Goal: Information Seeking & Learning: Learn about a topic

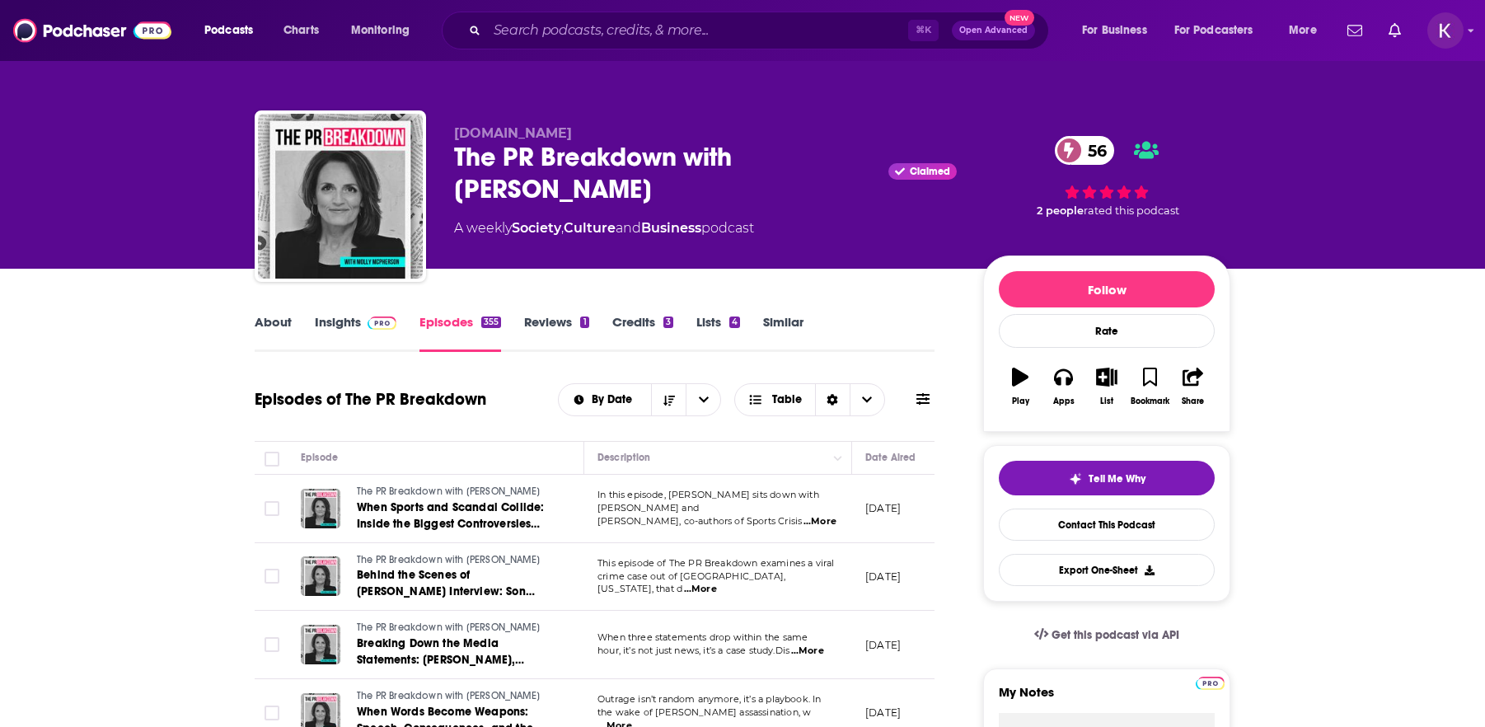
click at [328, 326] on link "Insights" at bounding box center [356, 333] width 82 height 38
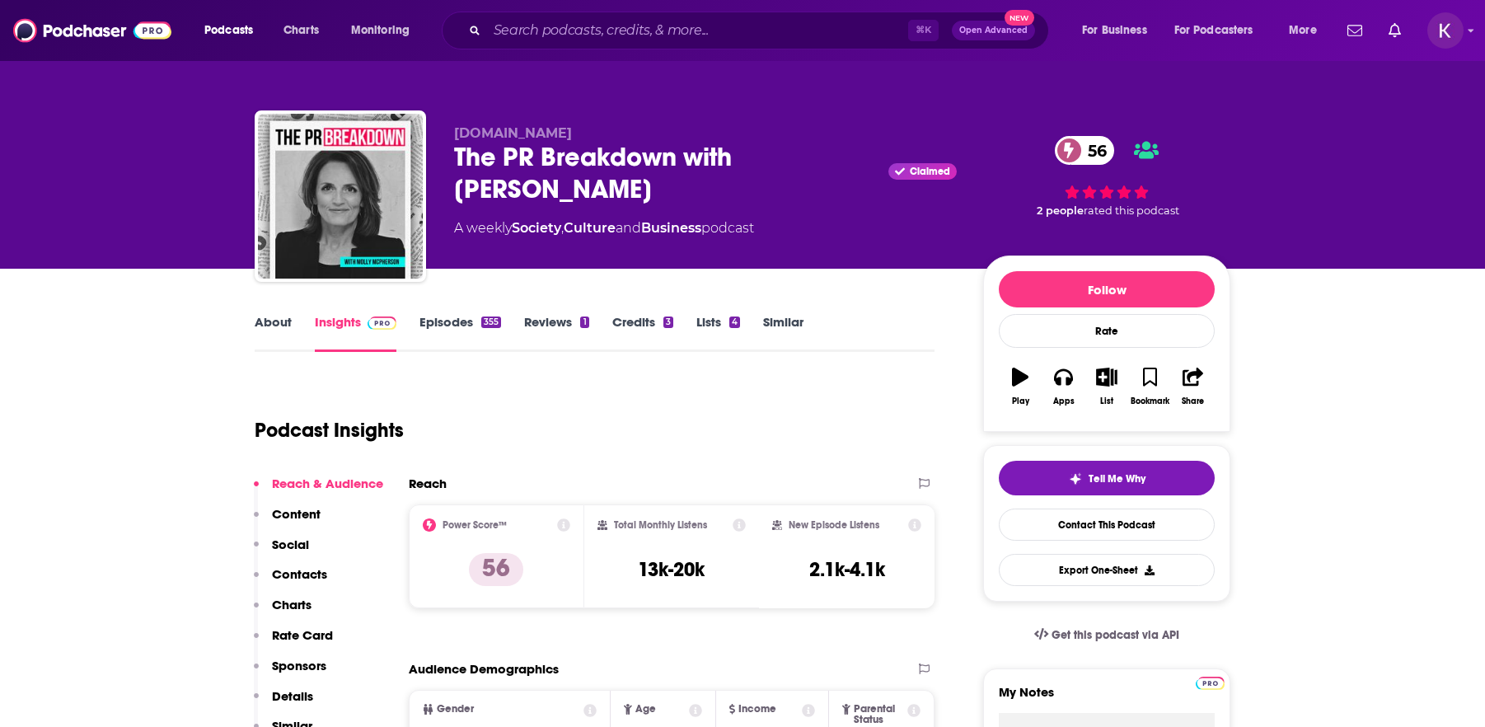
click at [268, 328] on link "About" at bounding box center [273, 333] width 37 height 38
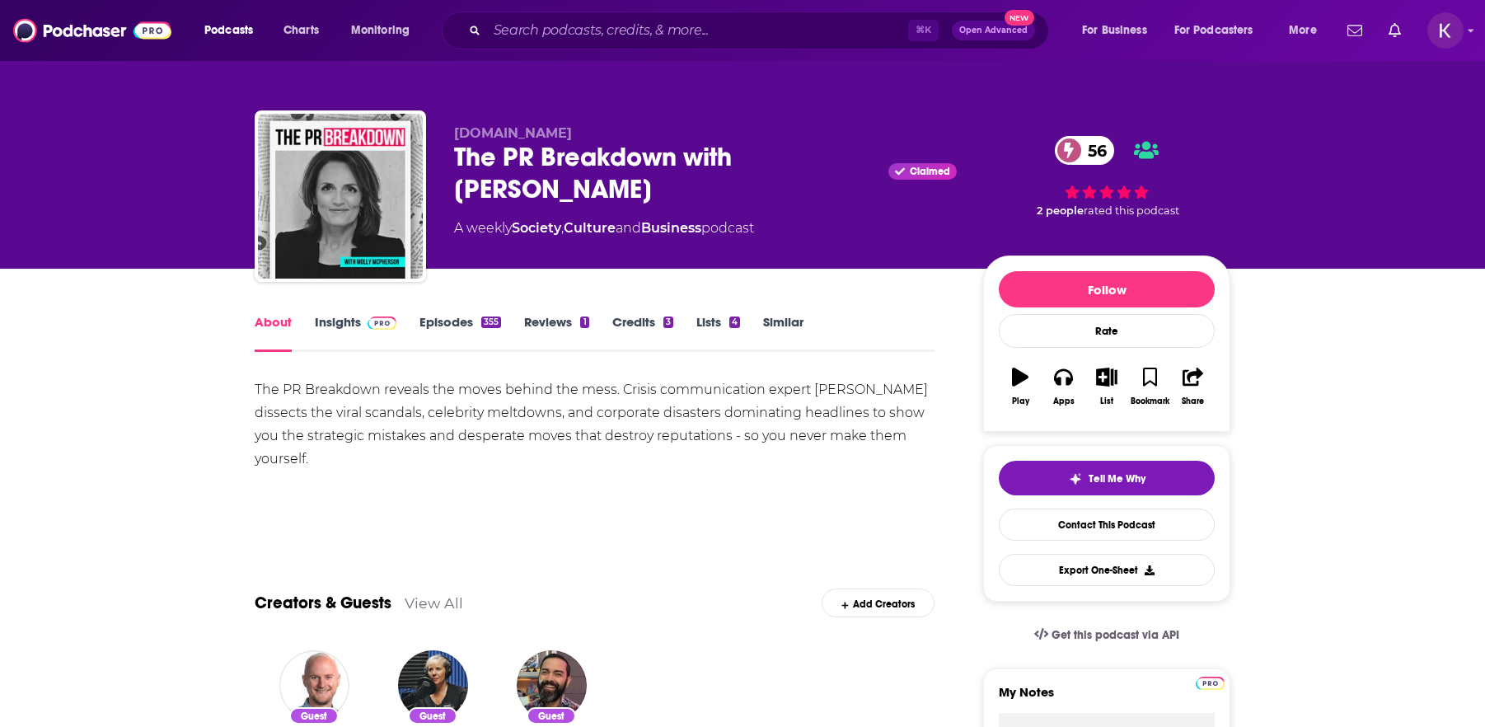
click at [336, 323] on link "Insights" at bounding box center [356, 333] width 82 height 38
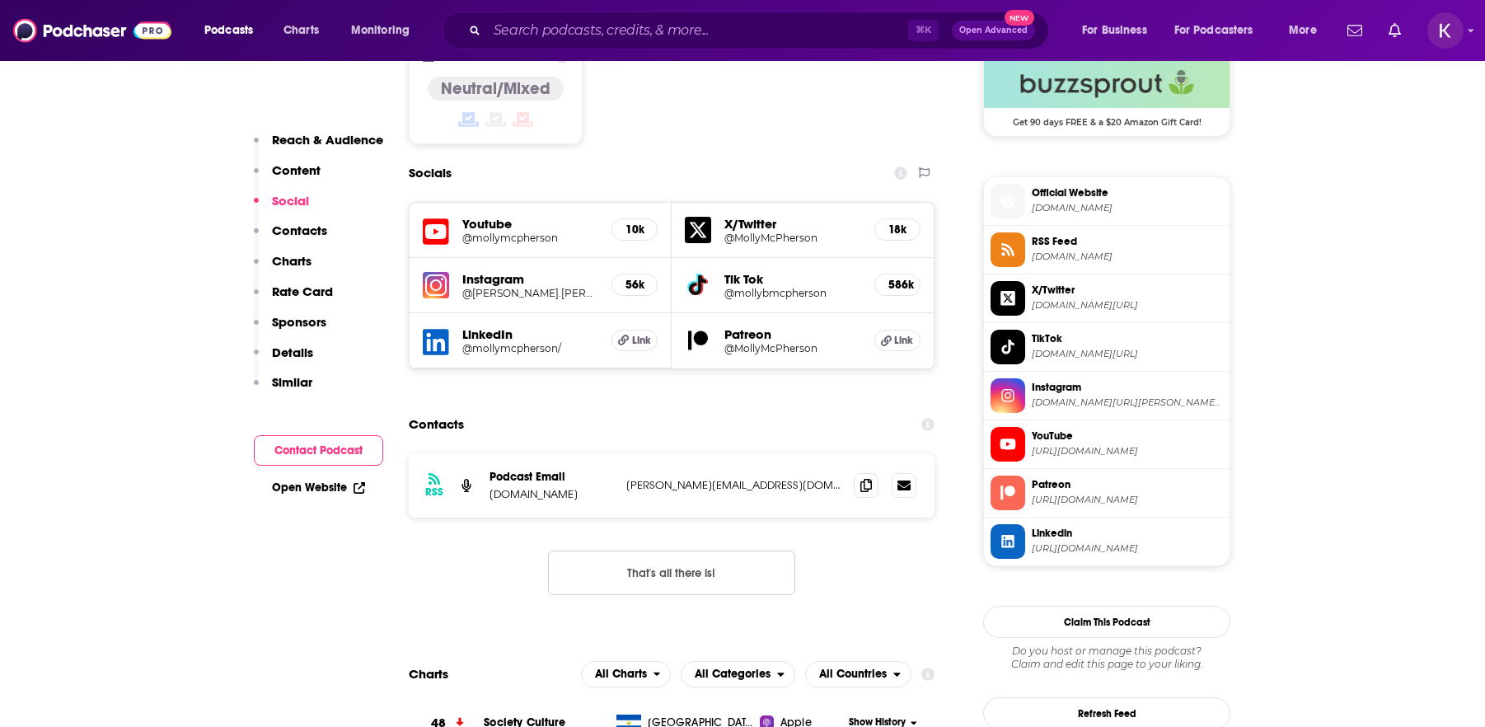
scroll to position [1379, 0]
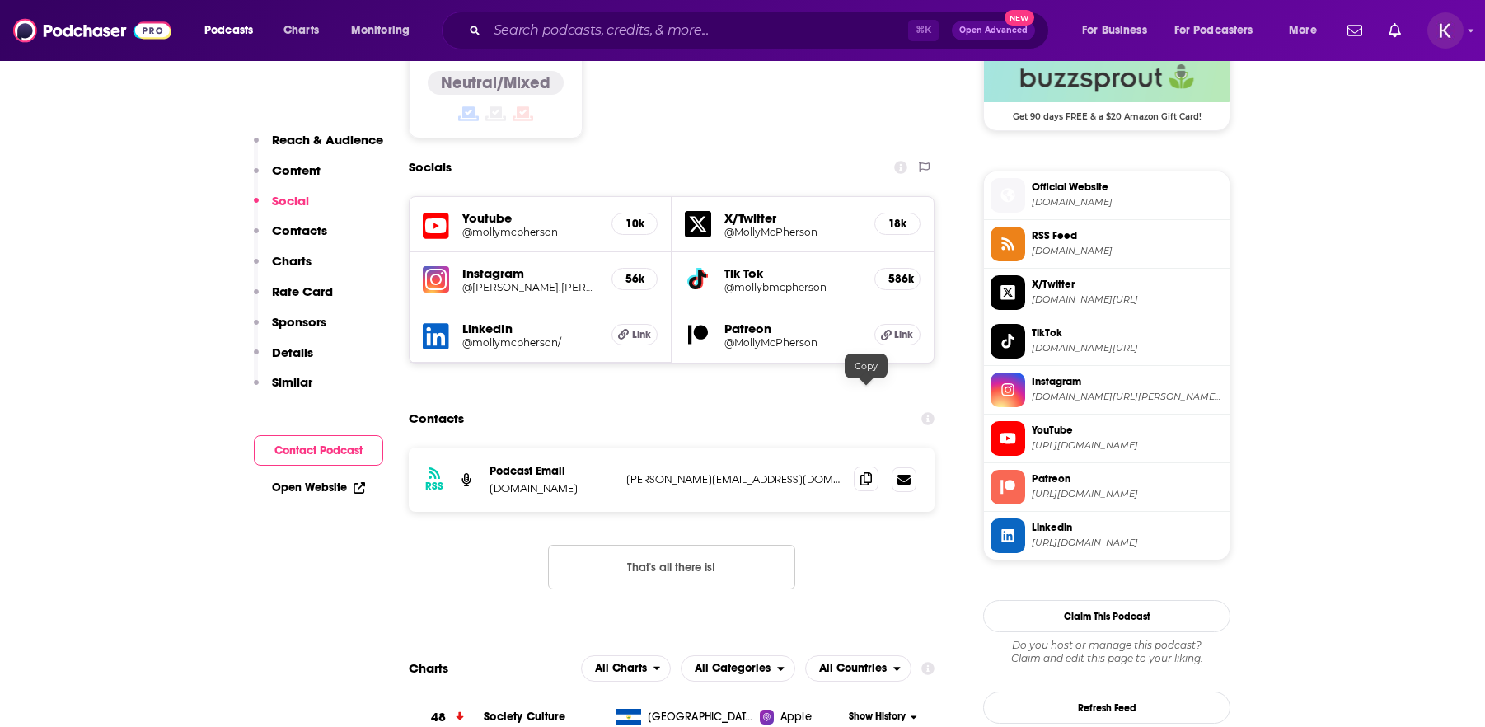
click at [869, 472] on icon at bounding box center [867, 478] width 12 height 13
click at [703, 26] on input "Search podcasts, credits, & more..." at bounding box center [697, 30] width 421 height 26
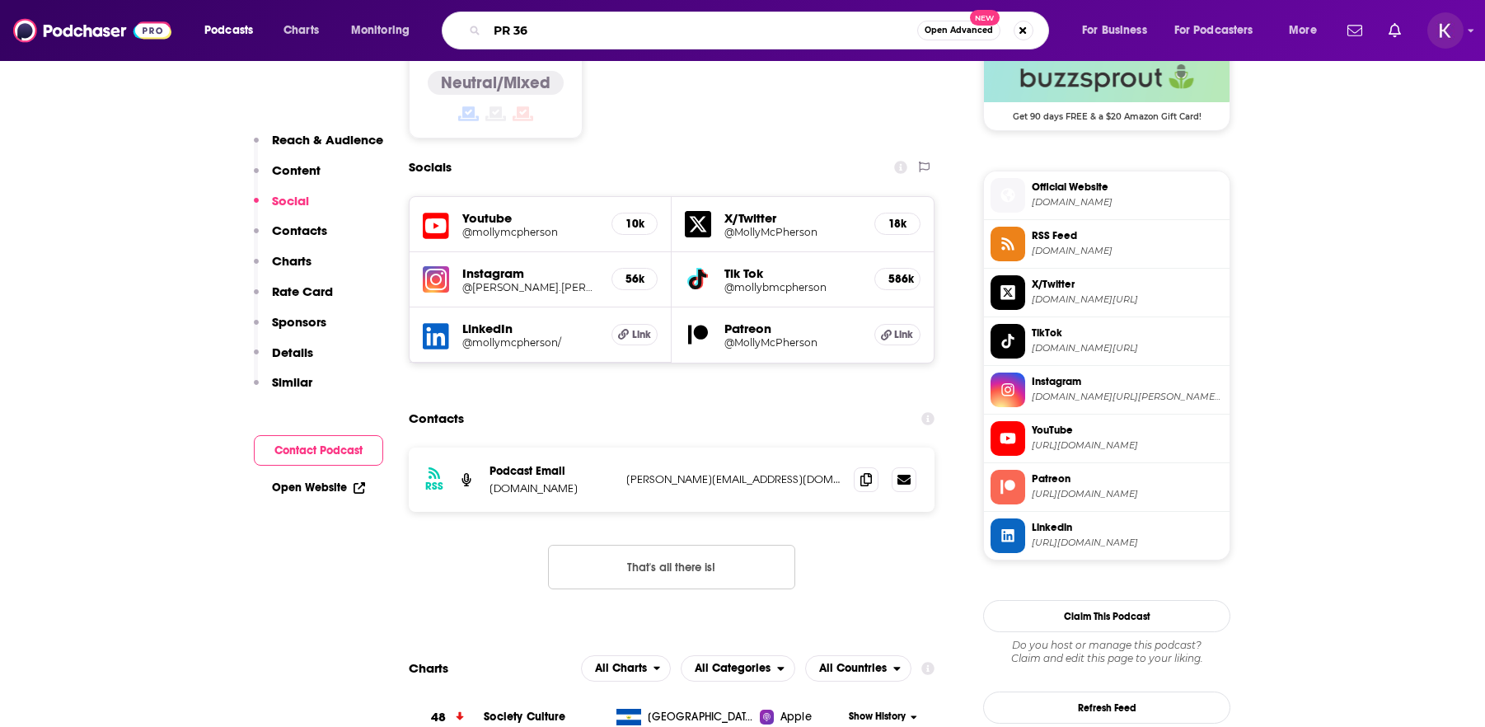
type input "PR 360"
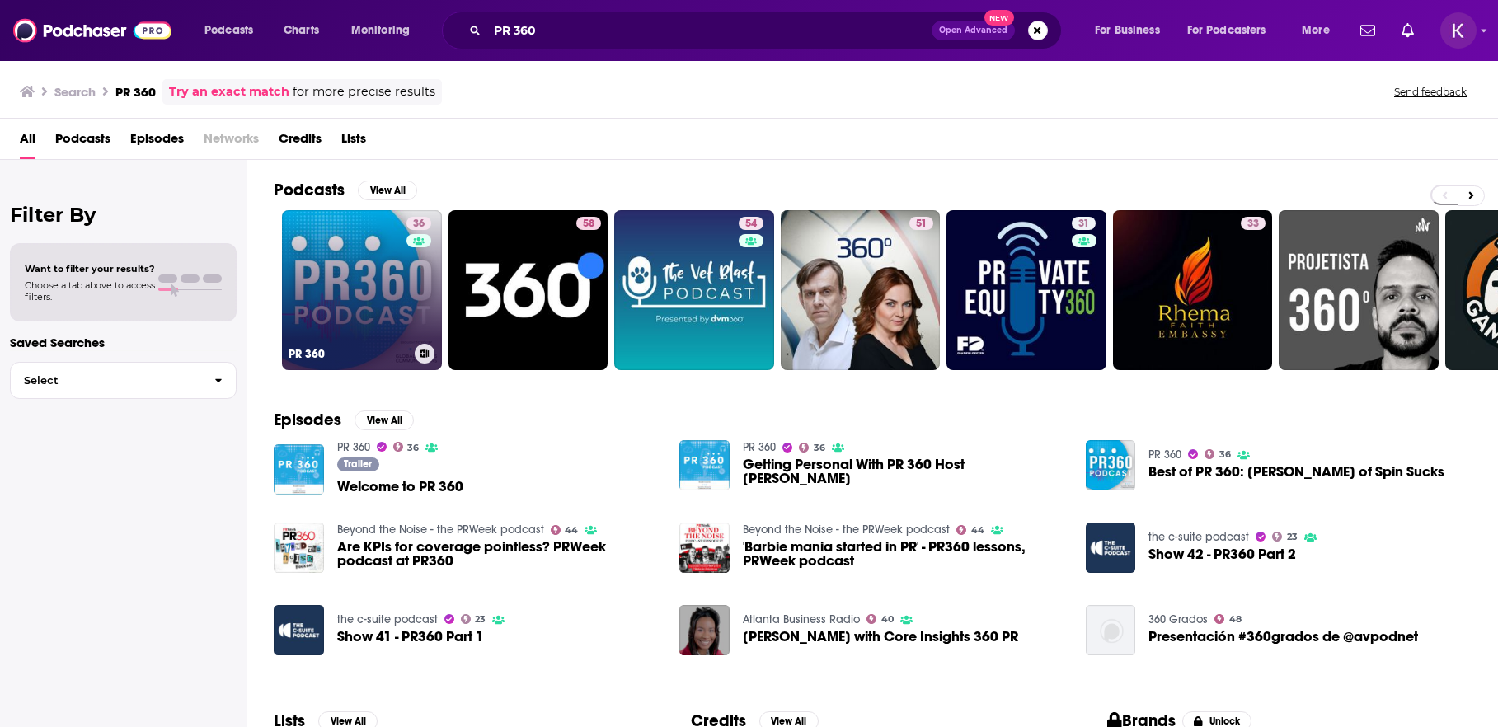
click at [383, 289] on link "36 PR 360" at bounding box center [362, 290] width 160 height 160
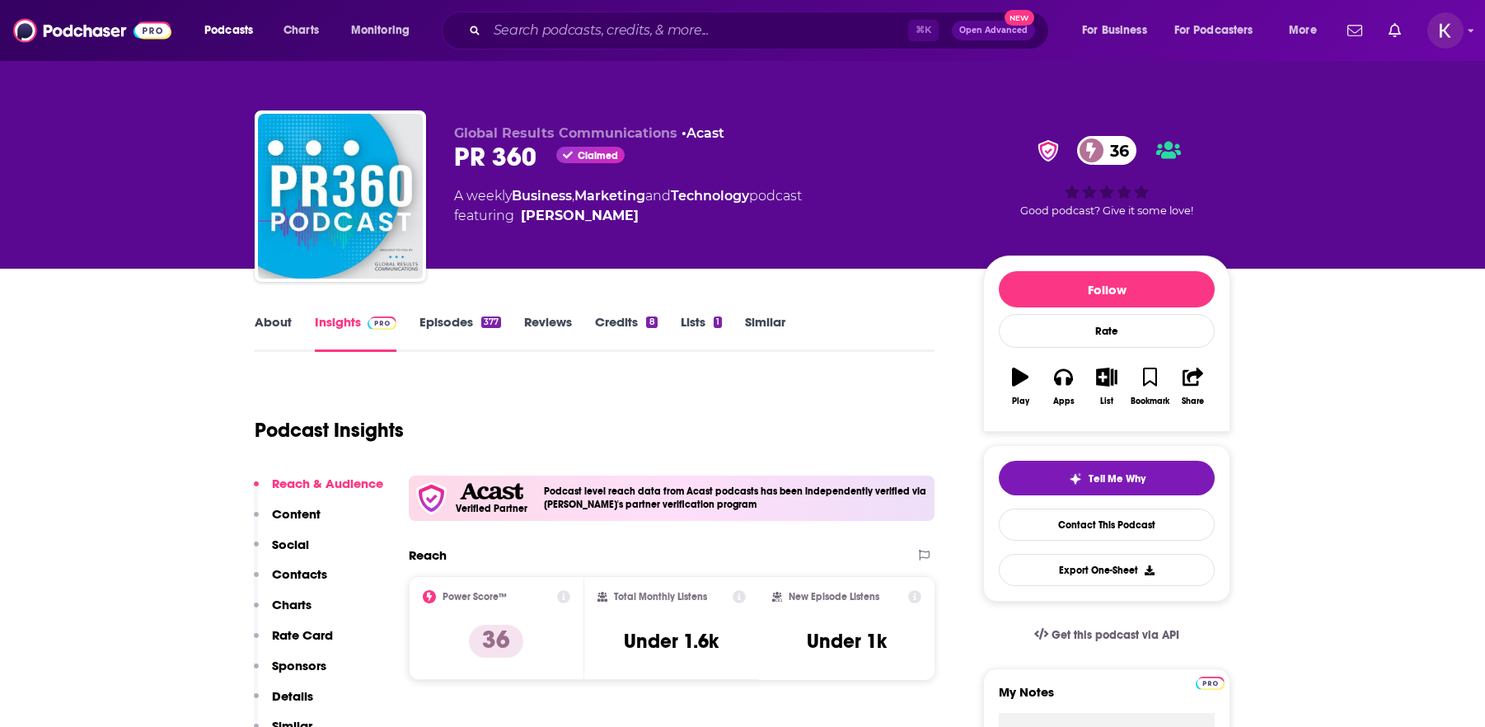
click at [269, 329] on link "About" at bounding box center [273, 333] width 37 height 38
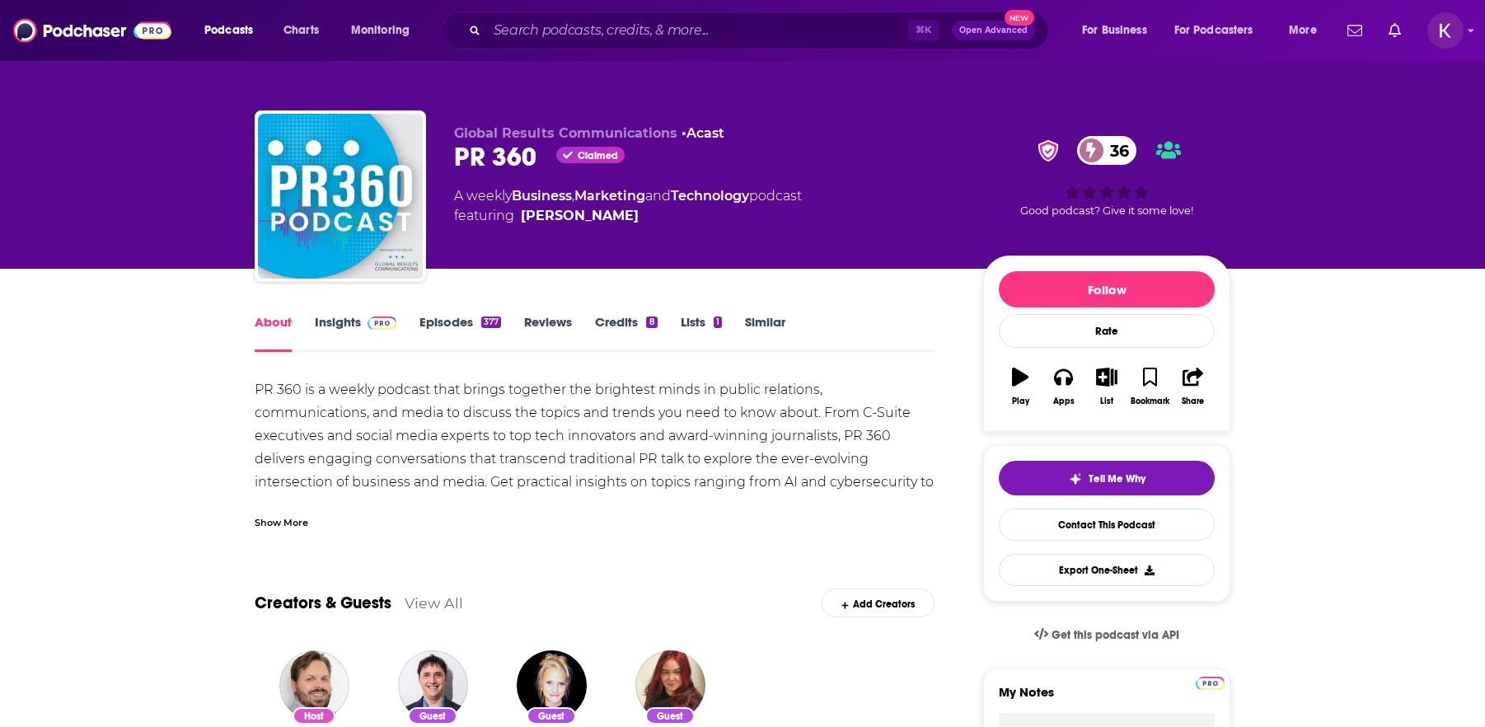
click at [341, 327] on link "Insights" at bounding box center [356, 333] width 82 height 38
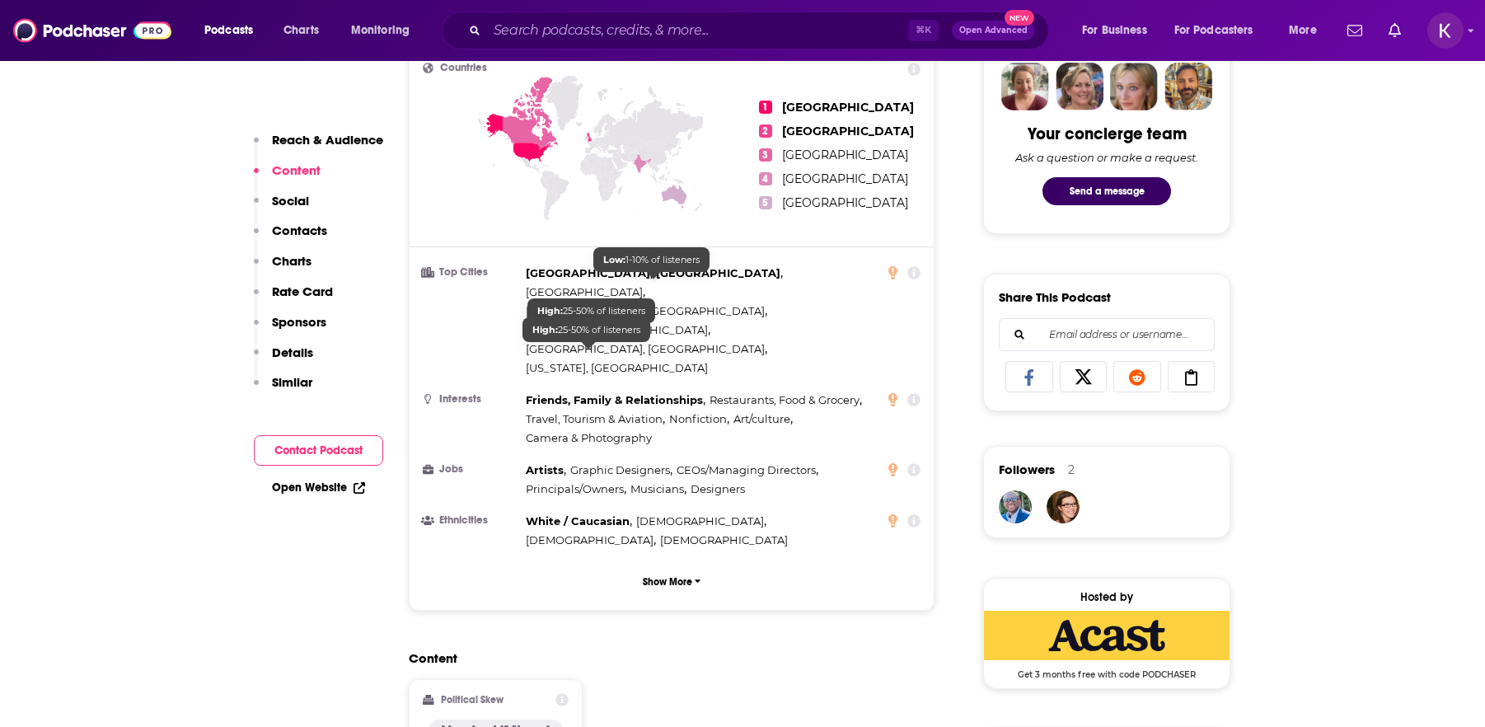
scroll to position [1041, 0]
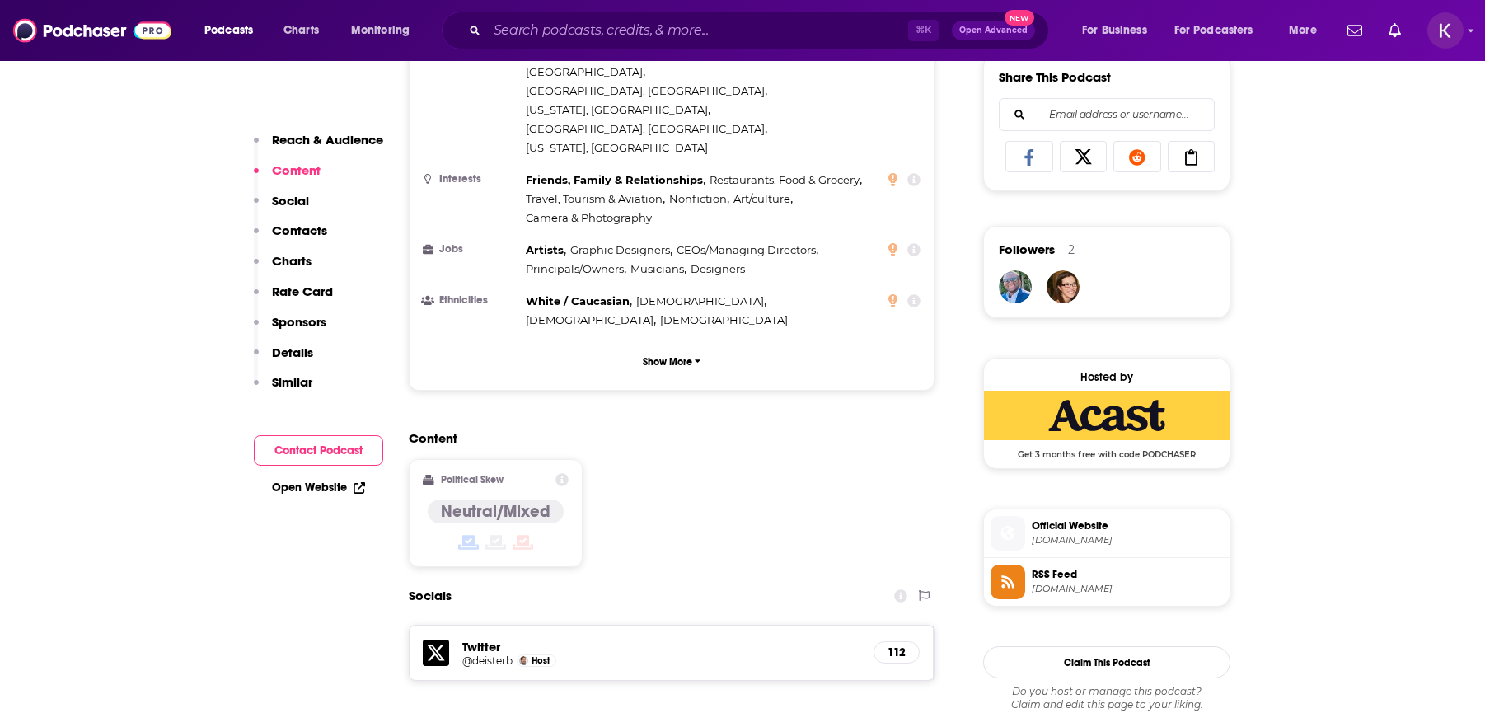
click at [1081, 525] on span "Official Website" at bounding box center [1127, 525] width 191 height 15
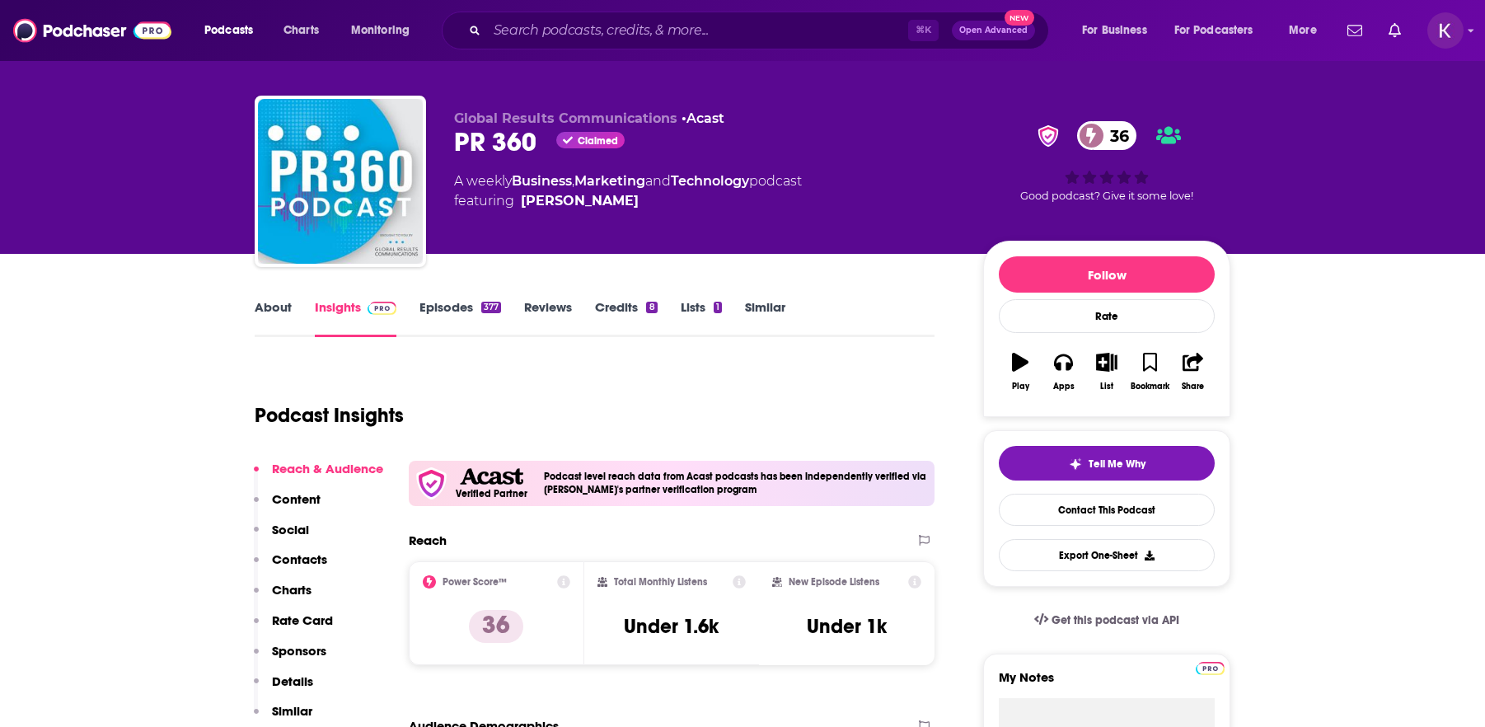
scroll to position [0, 0]
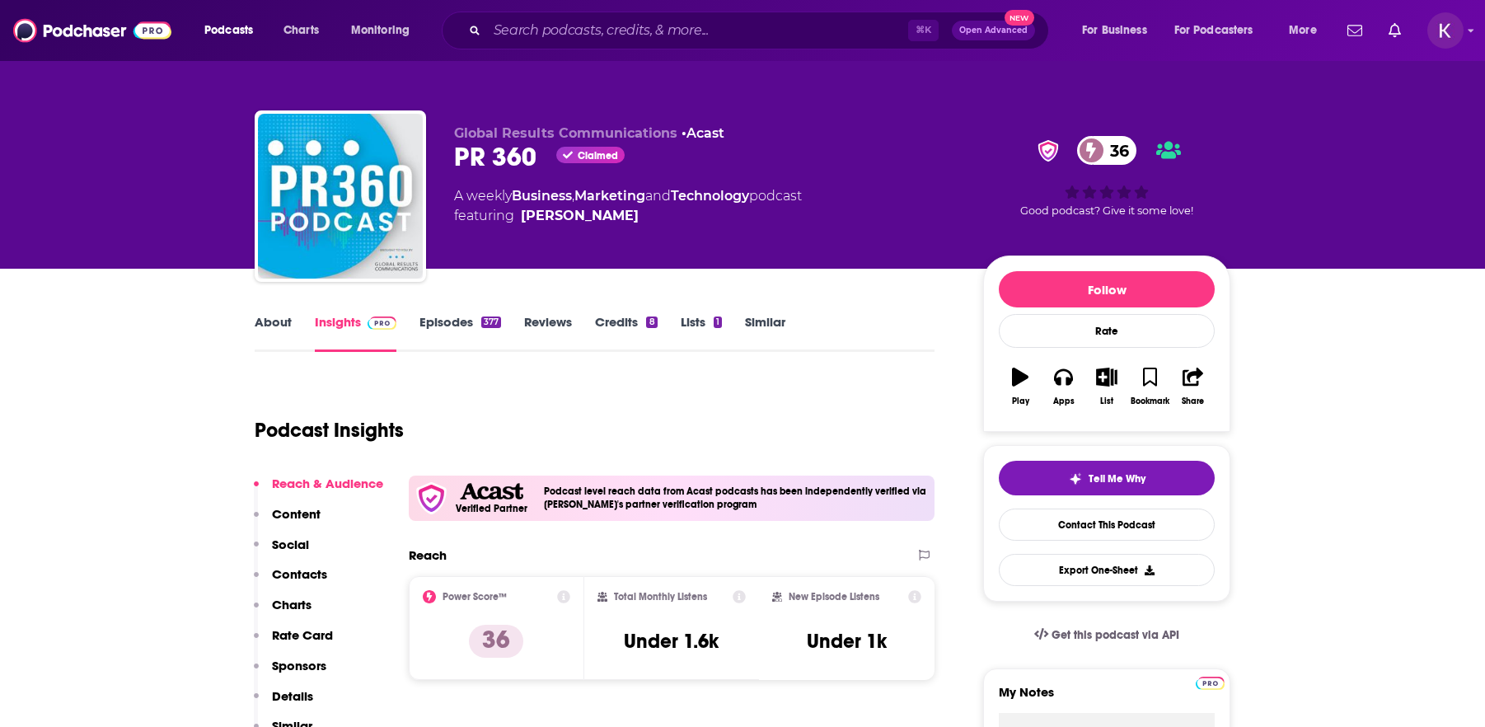
click at [616, 322] on link "Credits 8" at bounding box center [626, 333] width 62 height 38
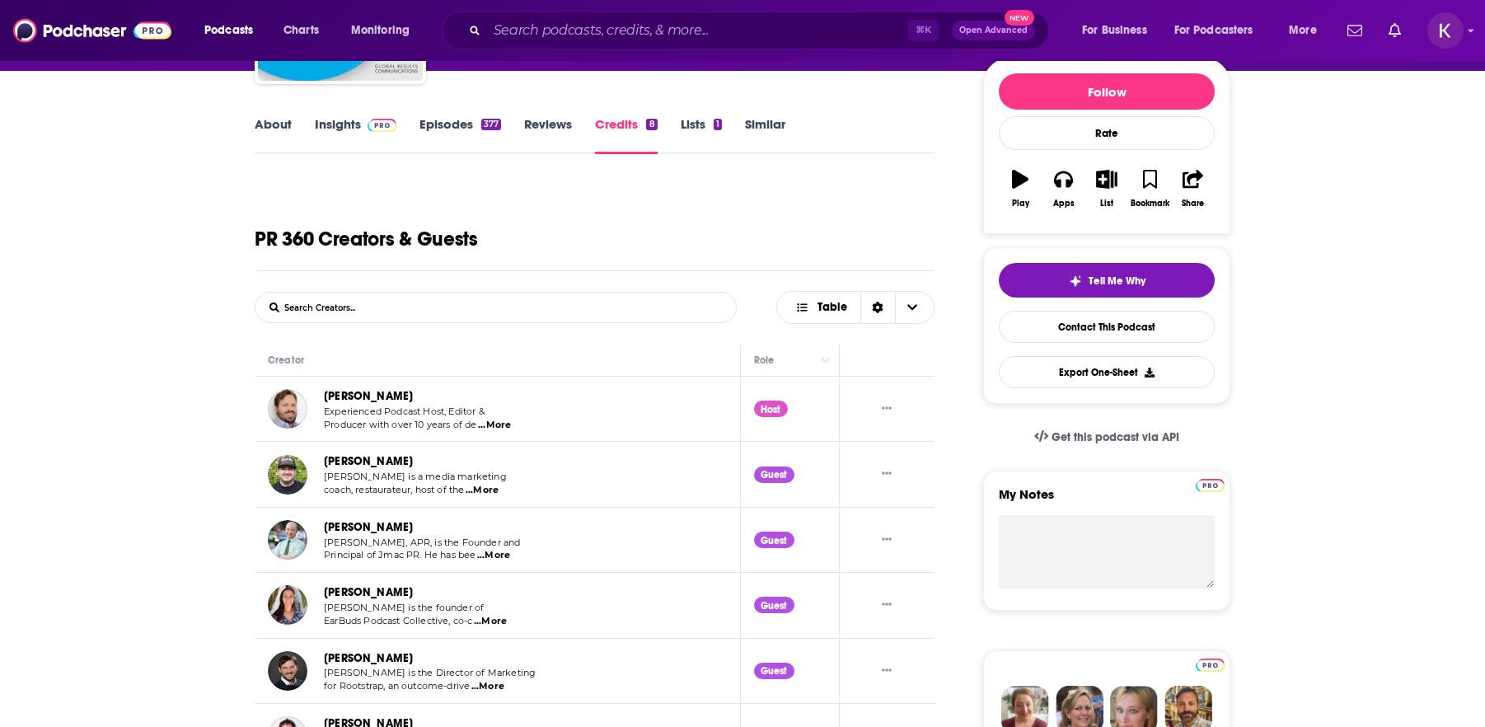
scroll to position [197, 0]
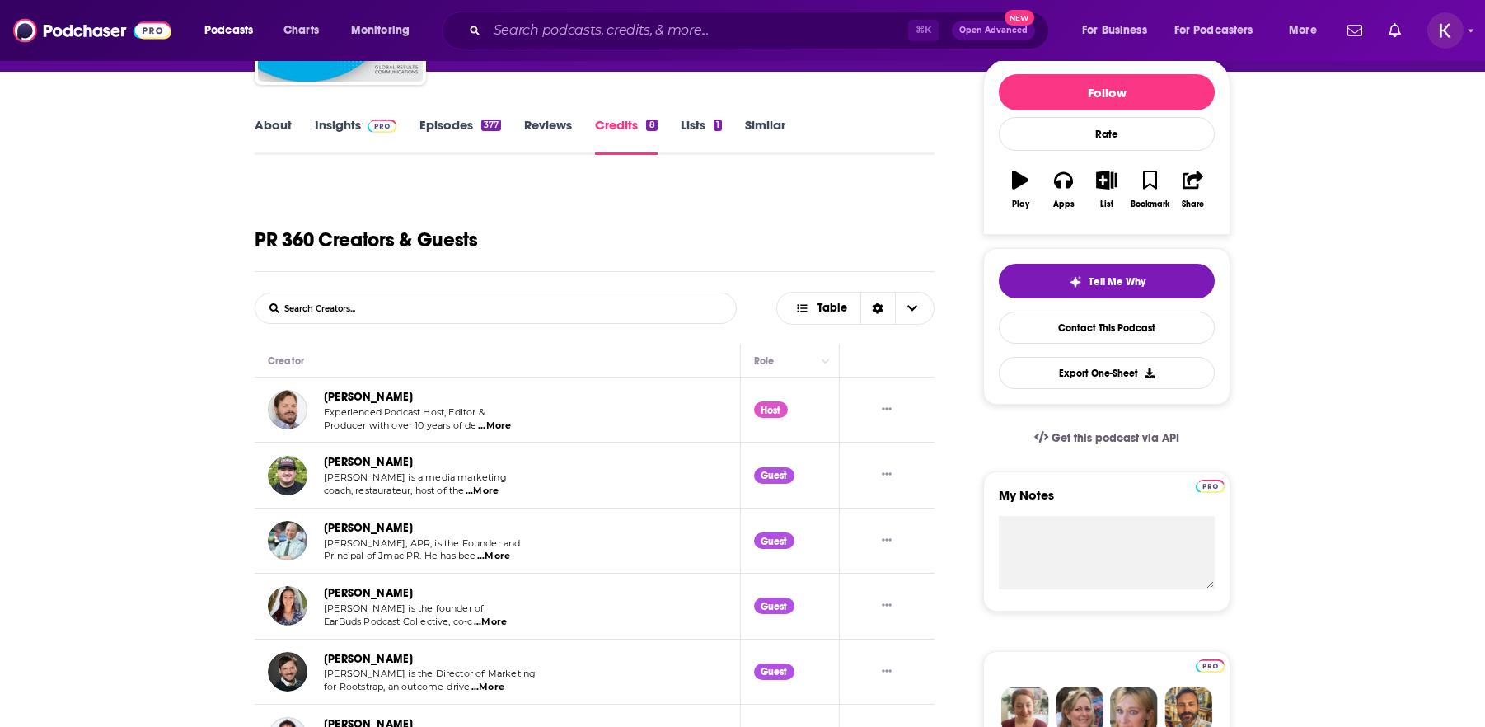
click at [547, 126] on link "Reviews" at bounding box center [548, 136] width 48 height 38
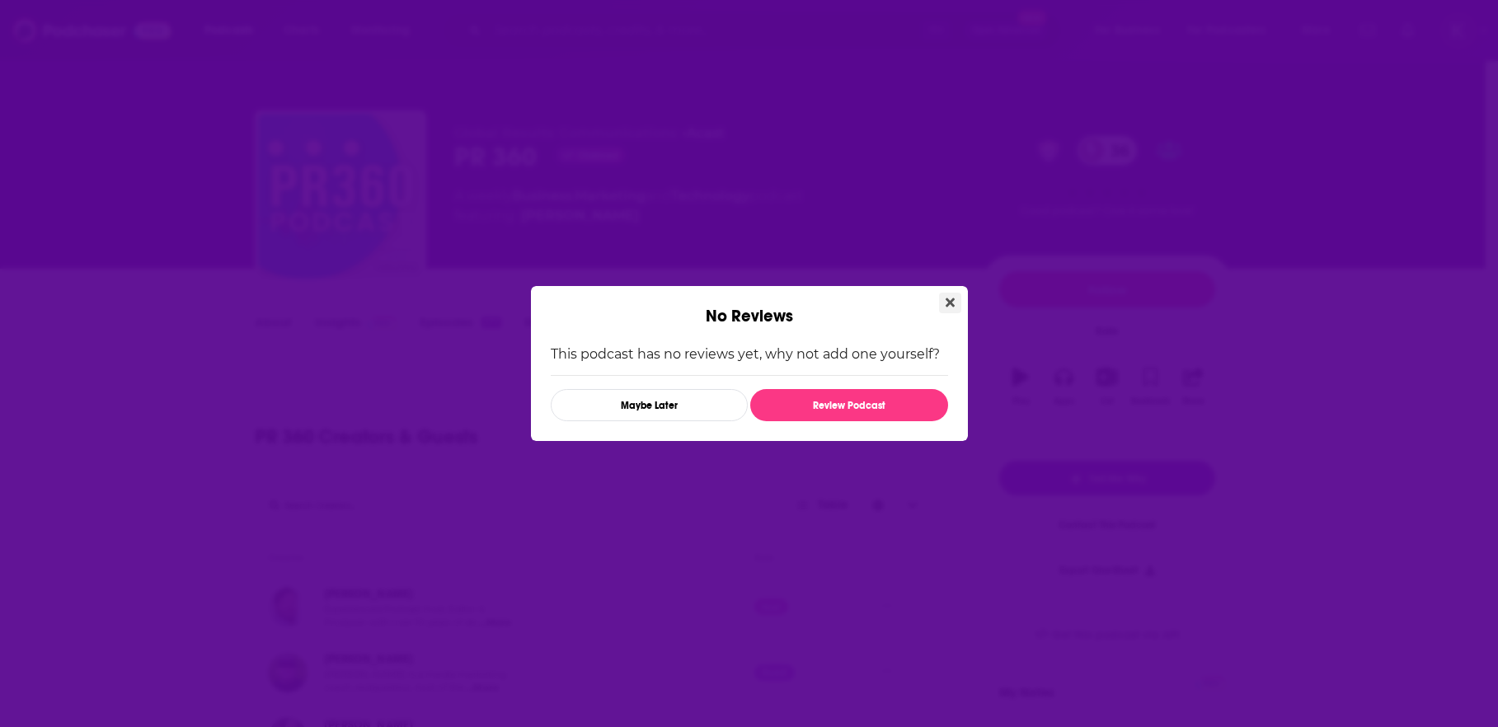
click at [945, 300] on icon "Close" at bounding box center [949, 302] width 9 height 13
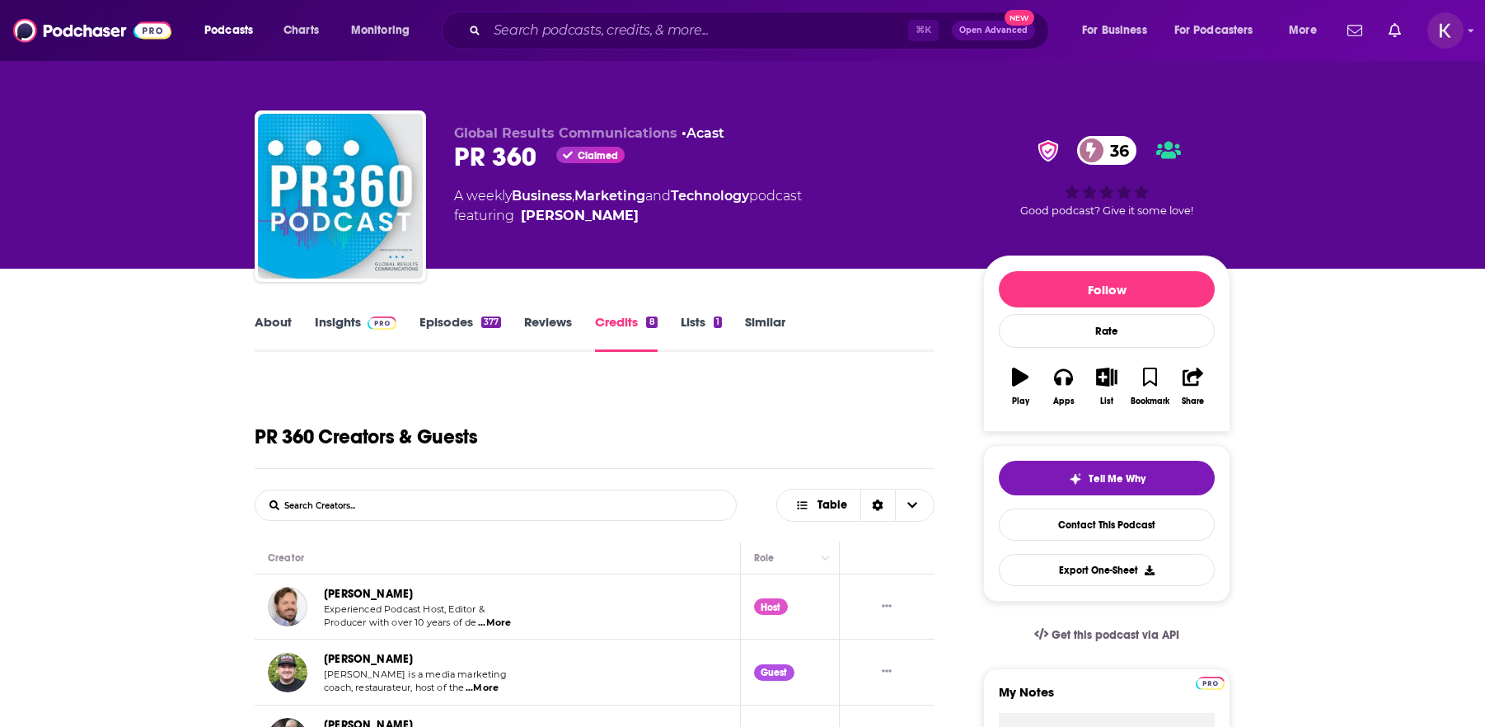
click at [755, 321] on link "Similar" at bounding box center [765, 333] width 40 height 38
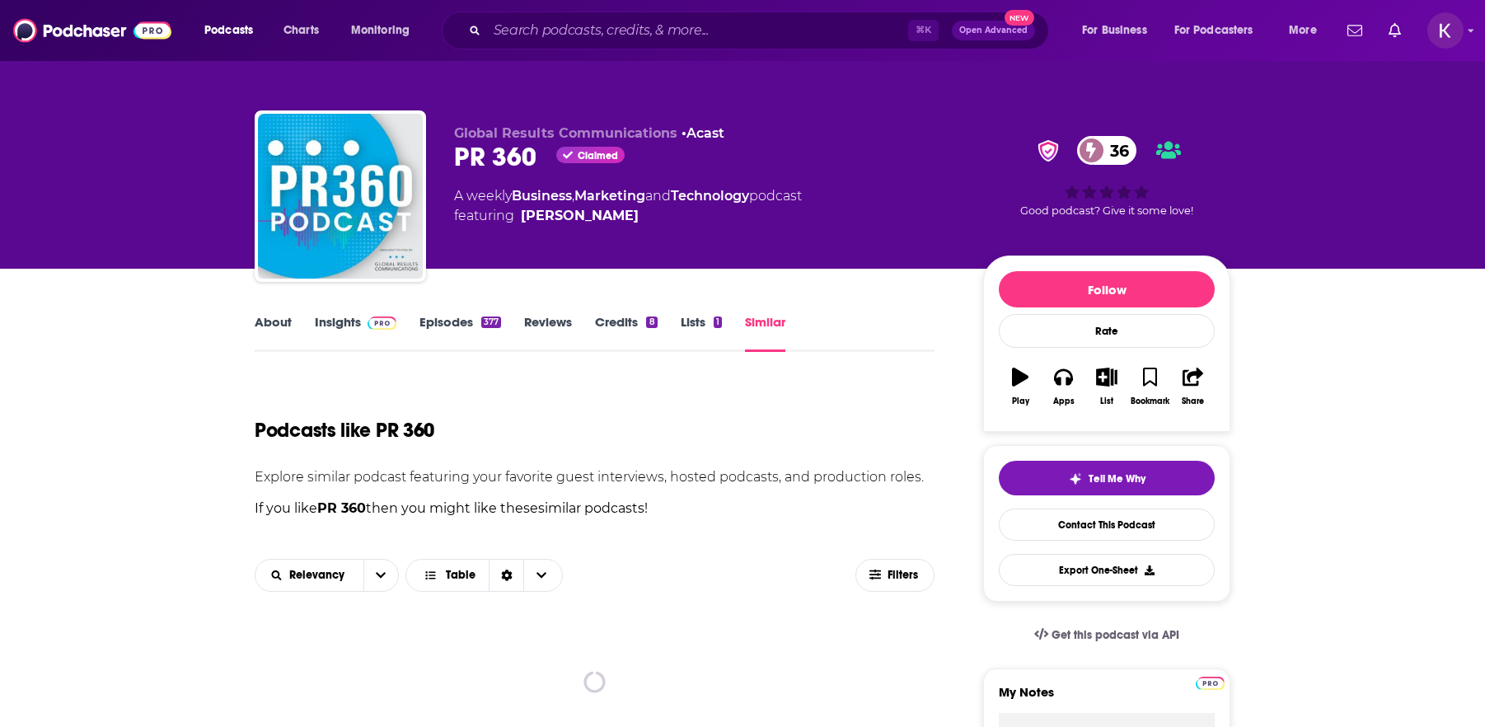
click at [558, 321] on link "Reviews" at bounding box center [548, 333] width 48 height 38
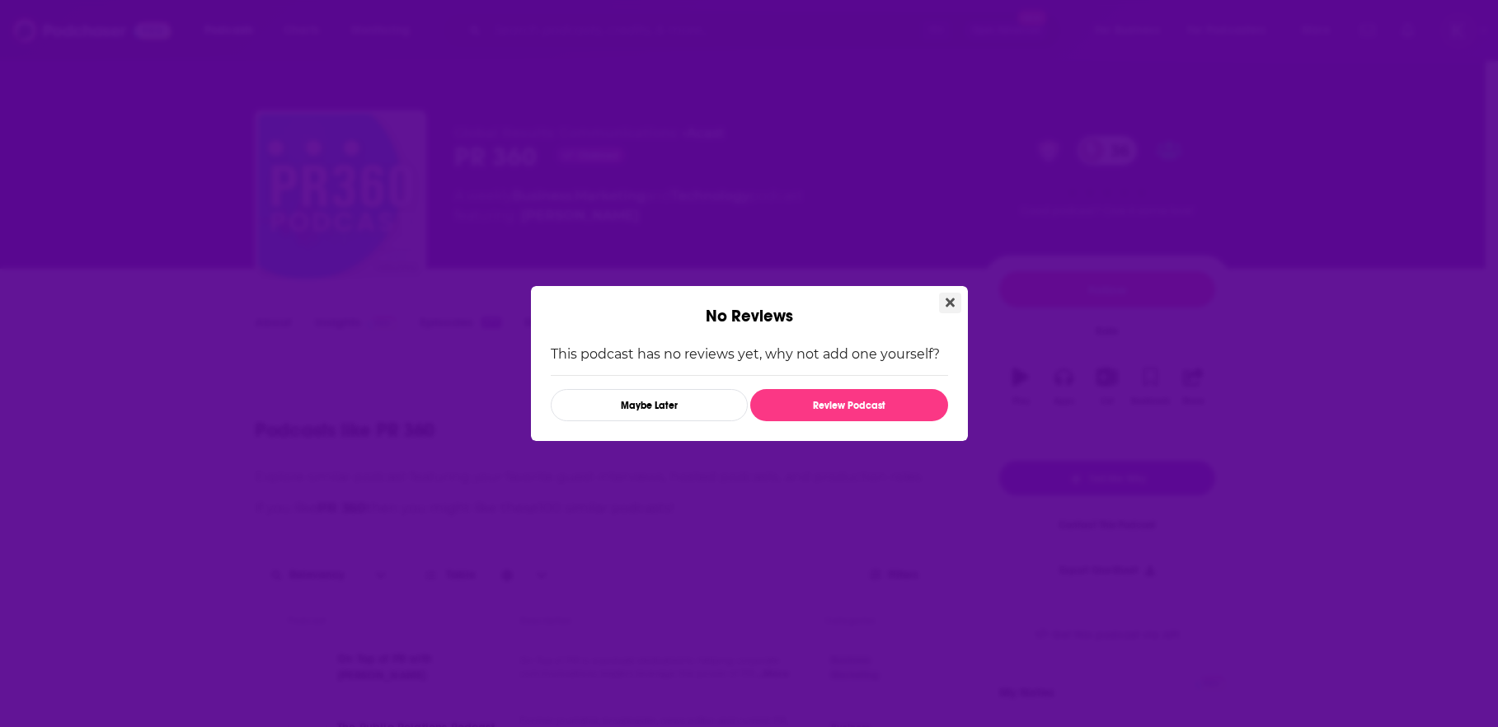
click at [949, 308] on icon "Close" at bounding box center [949, 302] width 9 height 13
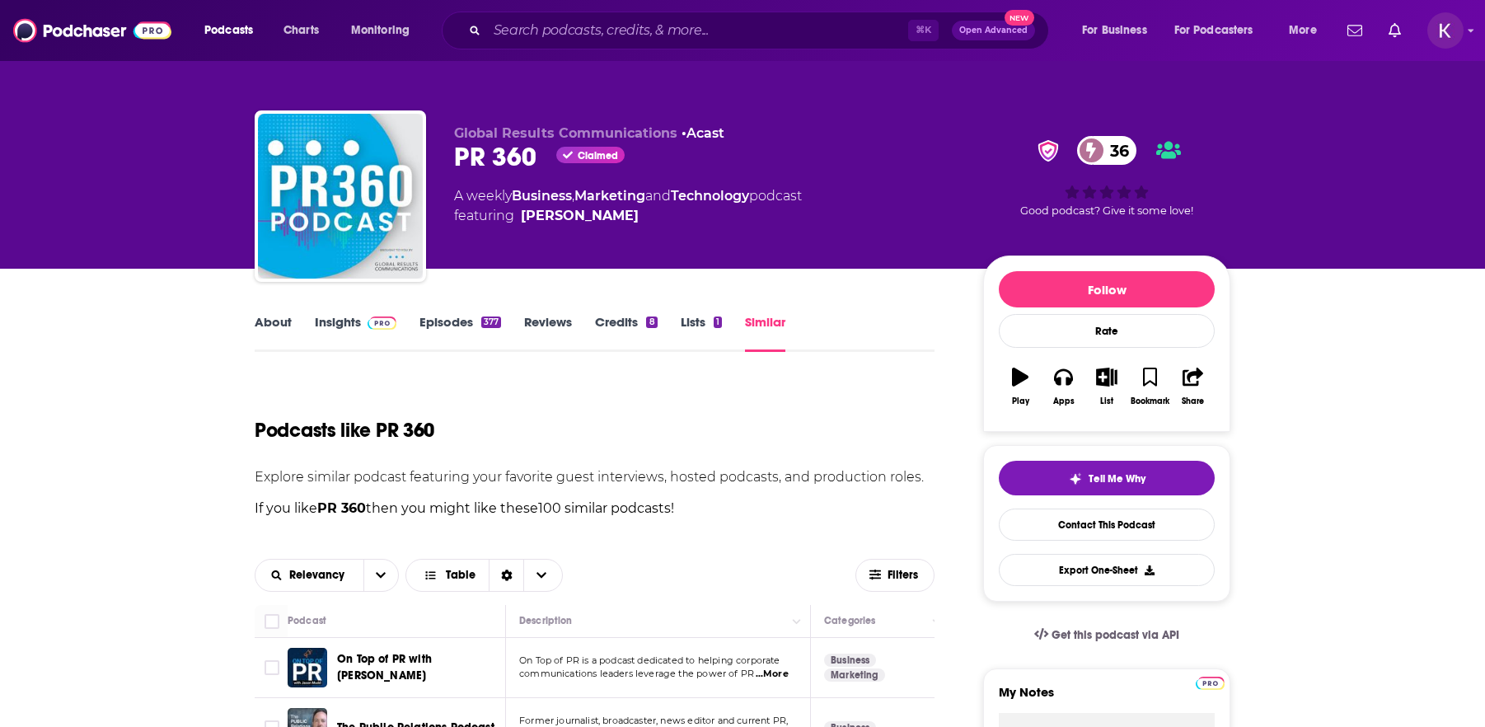
click at [327, 319] on link "Insights" at bounding box center [356, 333] width 82 height 38
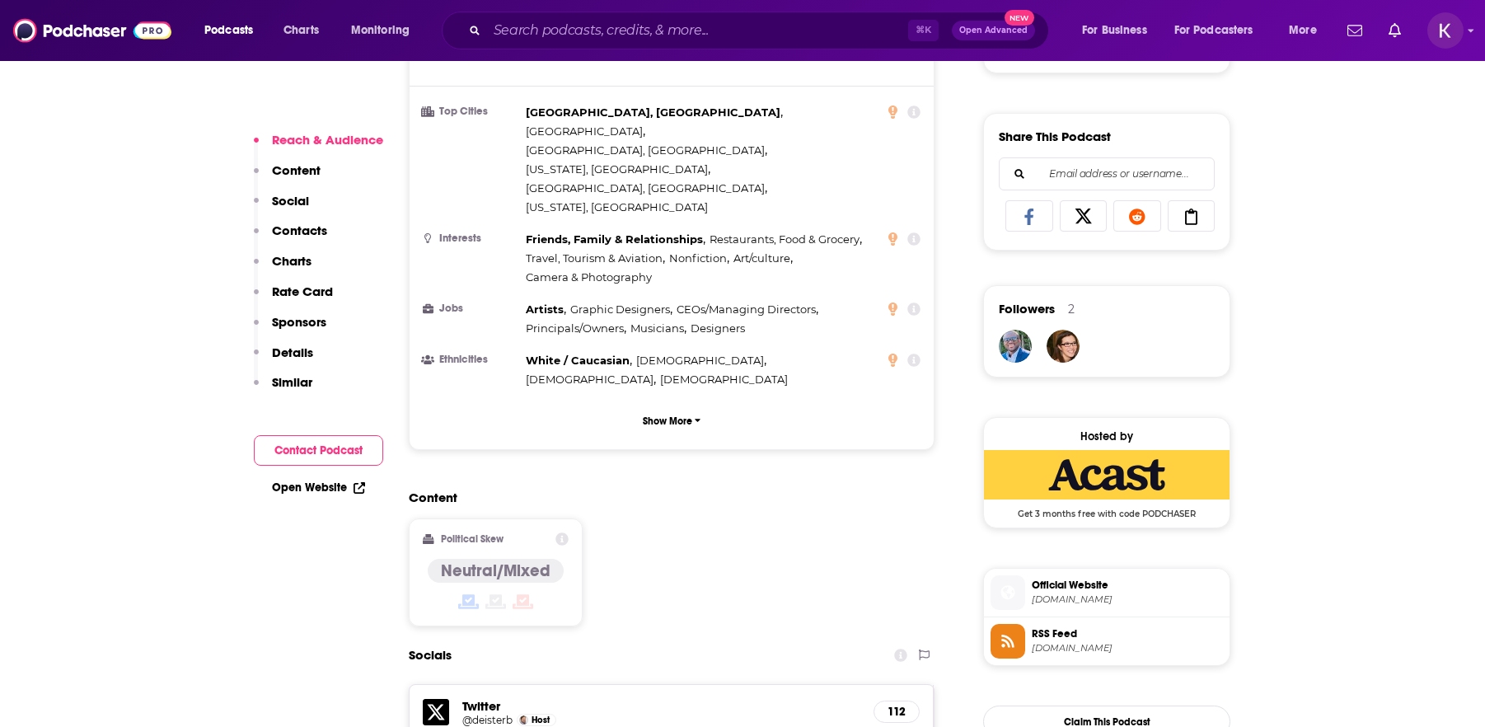
scroll to position [1261, 0]
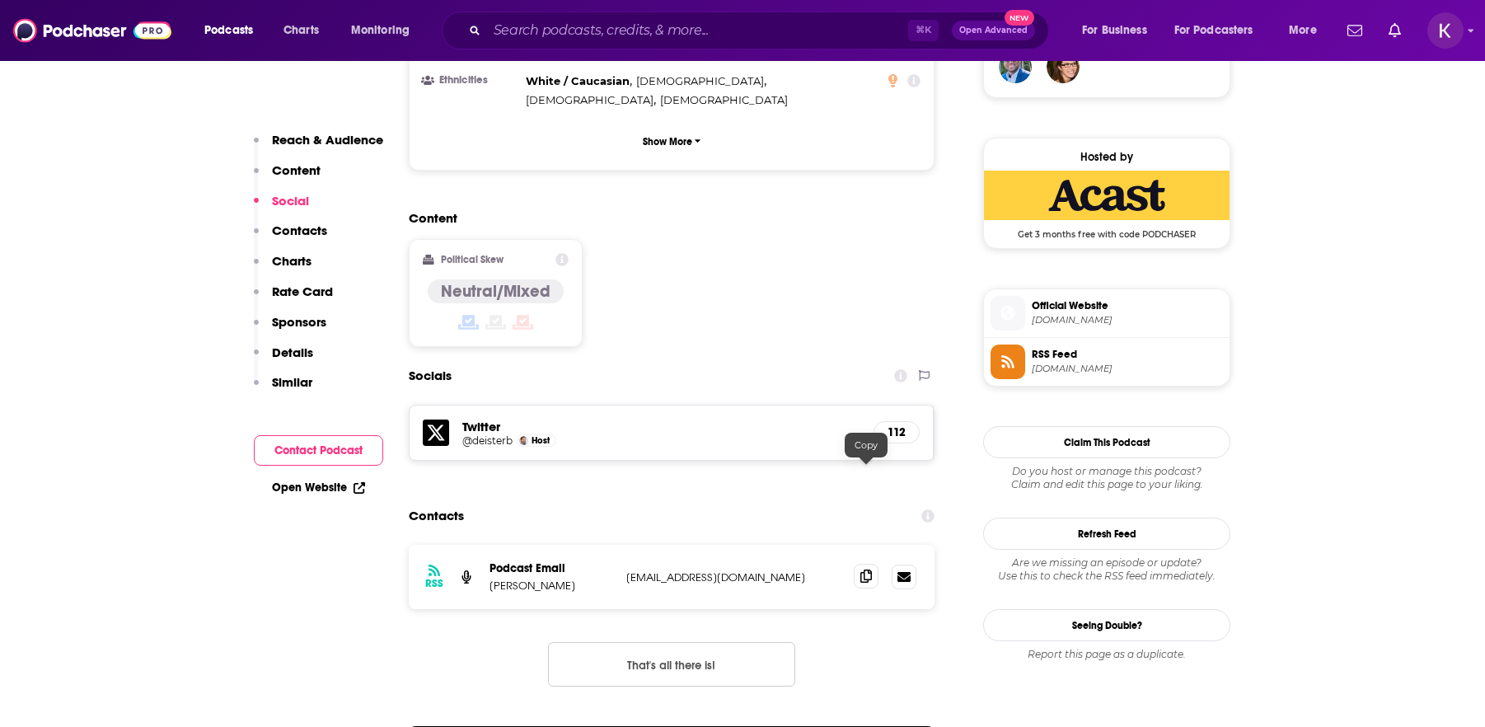
click at [869, 570] on icon at bounding box center [867, 576] width 12 height 13
